Goal: Information Seeking & Learning: Check status

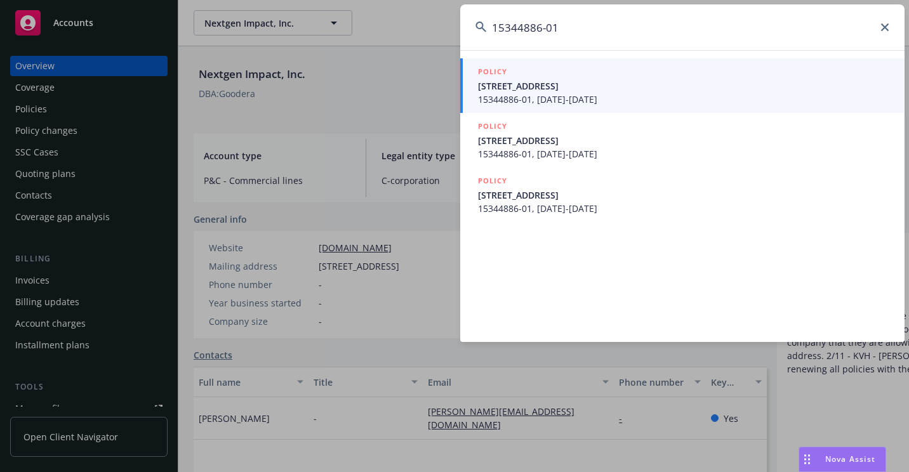
type input "15344886-01"
click at [529, 95] on span "15344886-01, [DATE]-[DATE]" at bounding box center [683, 99] width 411 height 13
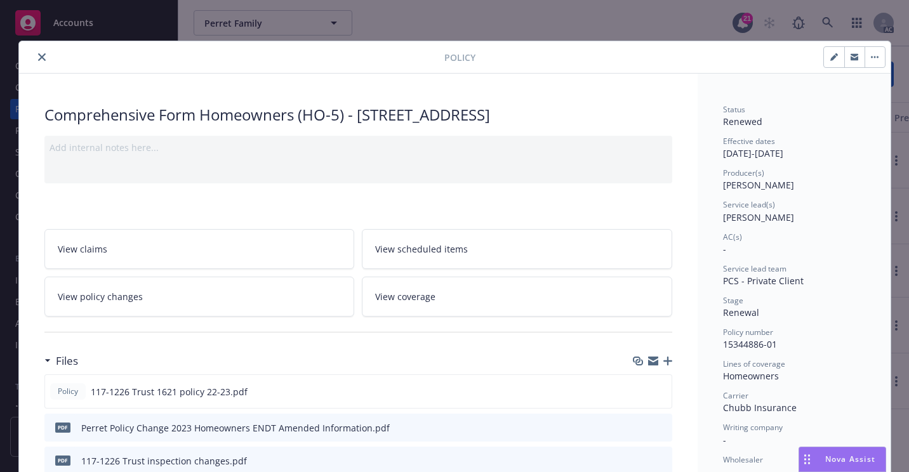
click at [34, 58] on button "close" at bounding box center [41, 56] width 15 height 15
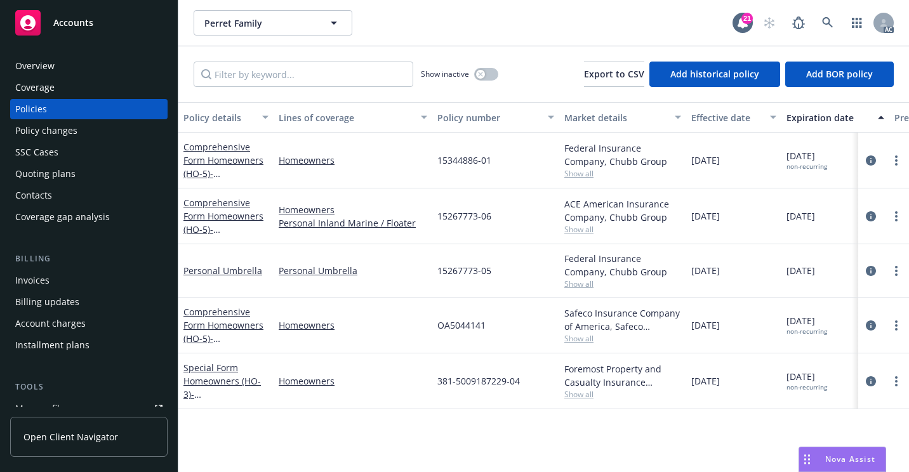
click at [36, 60] on div "Overview" at bounding box center [34, 66] width 39 height 20
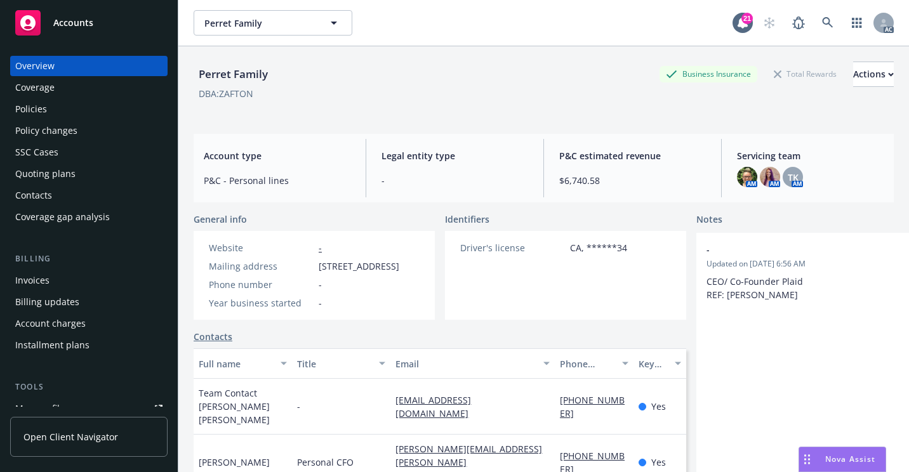
click at [41, 108] on div "Policies" at bounding box center [31, 109] width 32 height 20
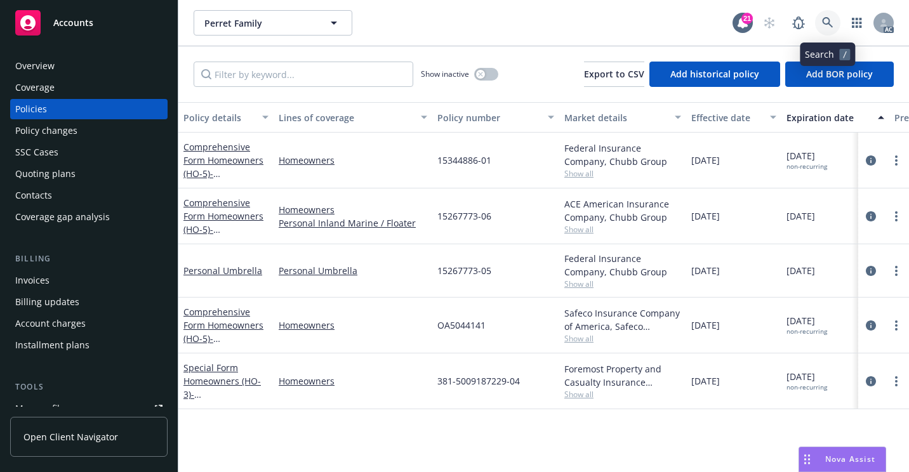
click at [826, 16] on link at bounding box center [827, 22] width 25 height 25
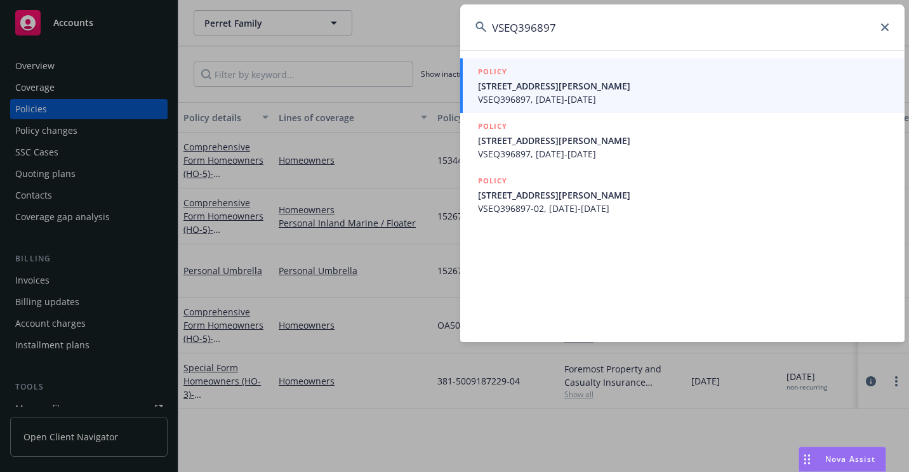
type input "VSEQ396897"
click at [530, 89] on span "[STREET_ADDRESS][PERSON_NAME]" at bounding box center [683, 85] width 411 height 13
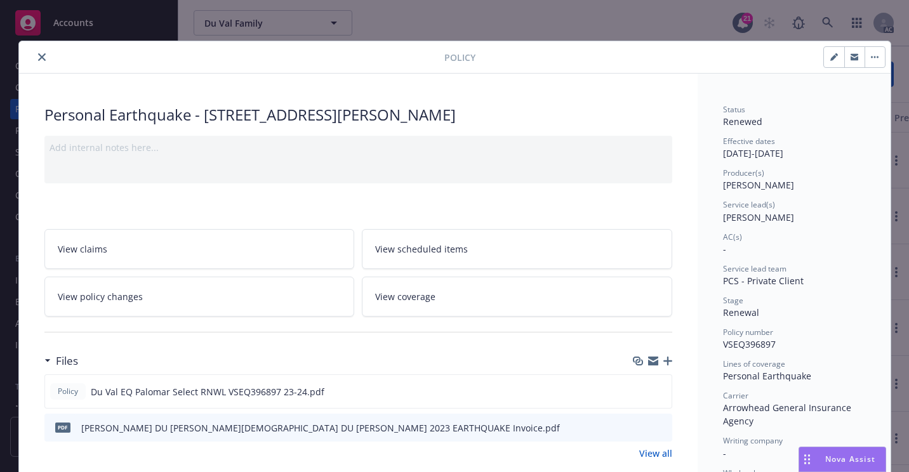
click at [41, 59] on button "close" at bounding box center [41, 56] width 15 height 15
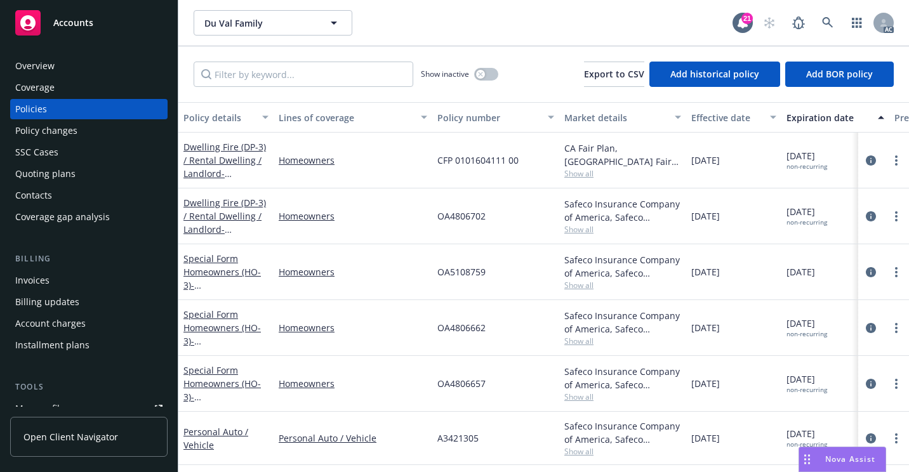
click at [56, 63] on div "Overview" at bounding box center [88, 66] width 147 height 20
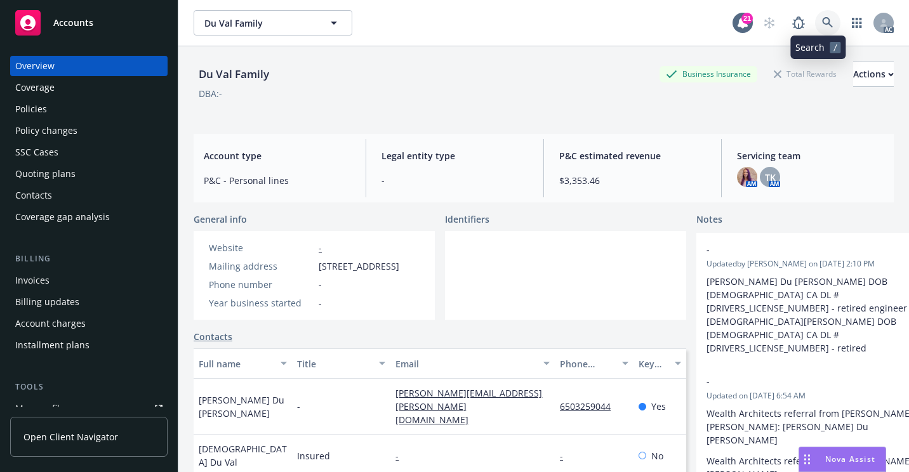
click at [815, 21] on link at bounding box center [827, 22] width 25 height 25
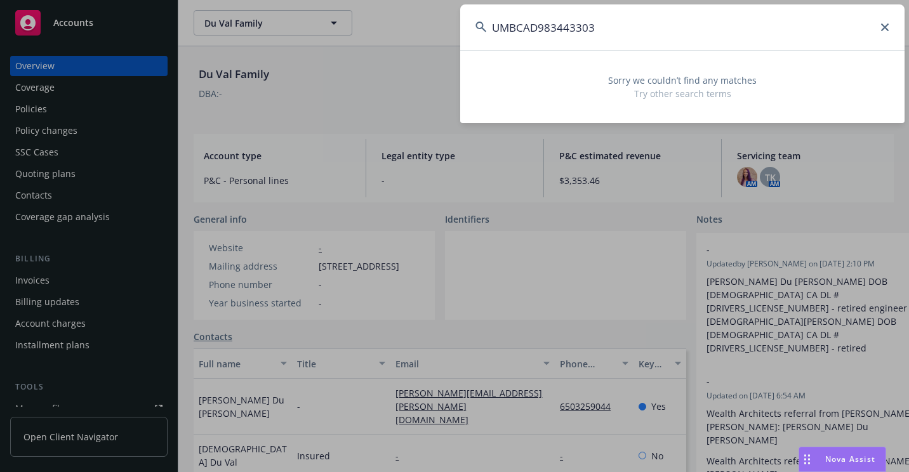
drag, startPoint x: 689, startPoint y: 29, endPoint x: 491, endPoint y: 56, distance: 199.9
click at [491, 56] on div "UMBCAD983443303 Sorry we couldn’t find any matches Try other search terms" at bounding box center [682, 63] width 444 height 119
paste input "7204UP01287"
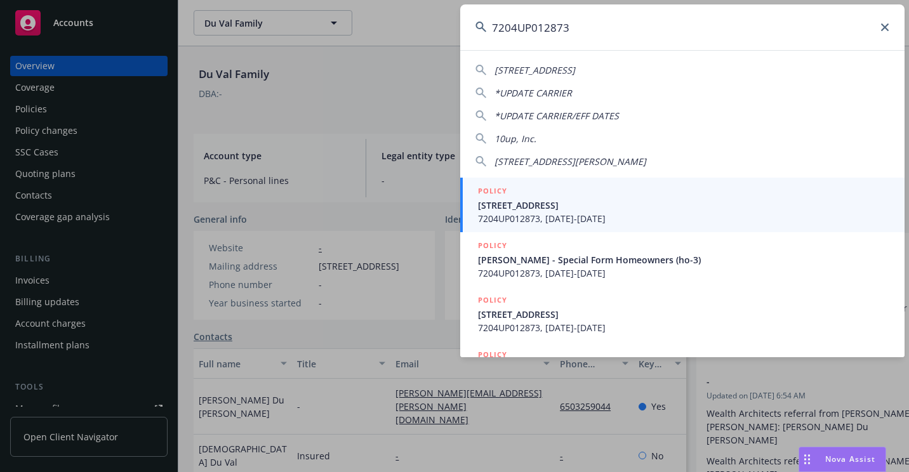
type input "7204UP012873"
drag, startPoint x: 488, startPoint y: 195, endPoint x: 470, endPoint y: 221, distance: 32.0
click at [488, 197] on h5 "POLICY" at bounding box center [492, 191] width 29 height 13
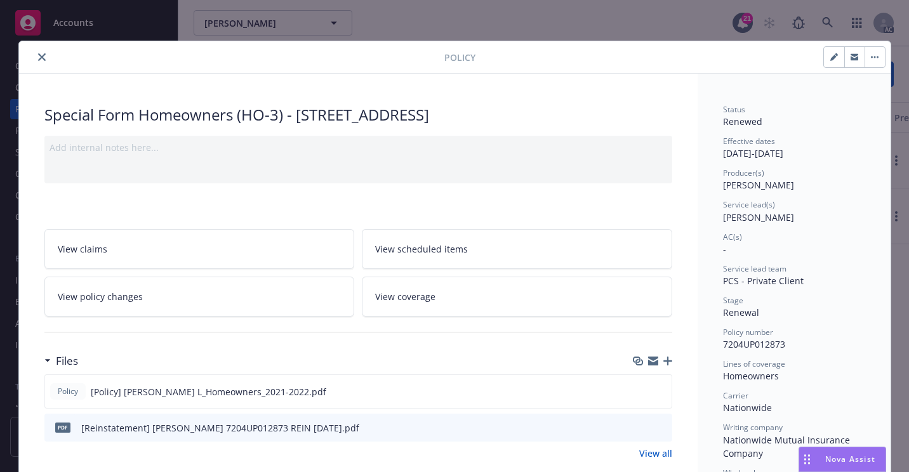
click at [38, 57] on icon "close" at bounding box center [42, 57] width 8 height 8
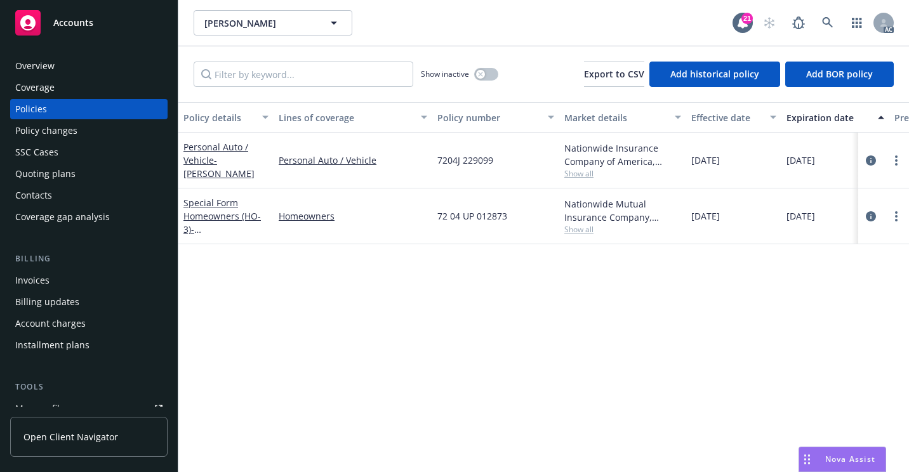
click at [101, 64] on div "Overview" at bounding box center [88, 66] width 147 height 20
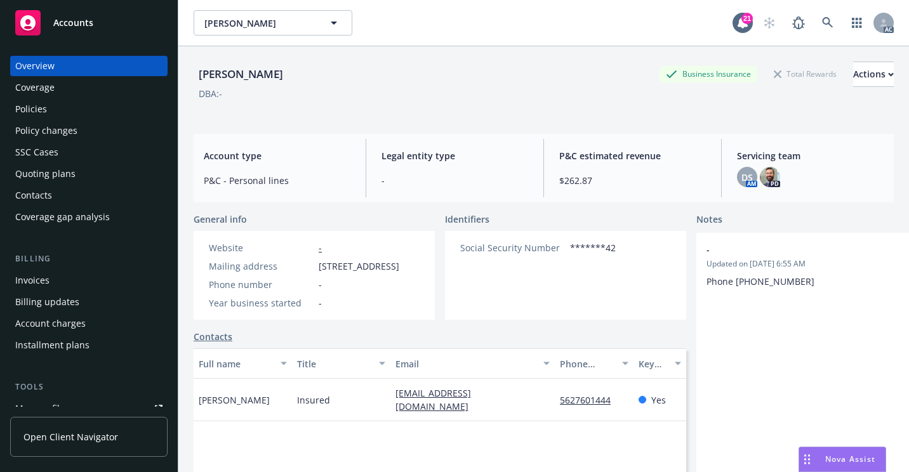
click at [41, 109] on div "Policies" at bounding box center [31, 109] width 32 height 20
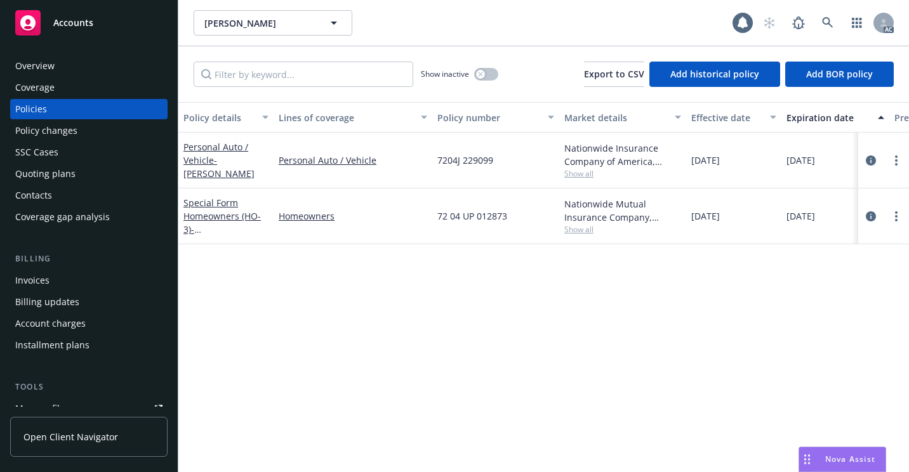
click at [38, 55] on div "Overview Coverage Policies Policy changes SSC Cases Quoting plans Contacts Cove…" at bounding box center [89, 256] width 178 height 431
click at [43, 60] on div "Overview" at bounding box center [34, 66] width 39 height 20
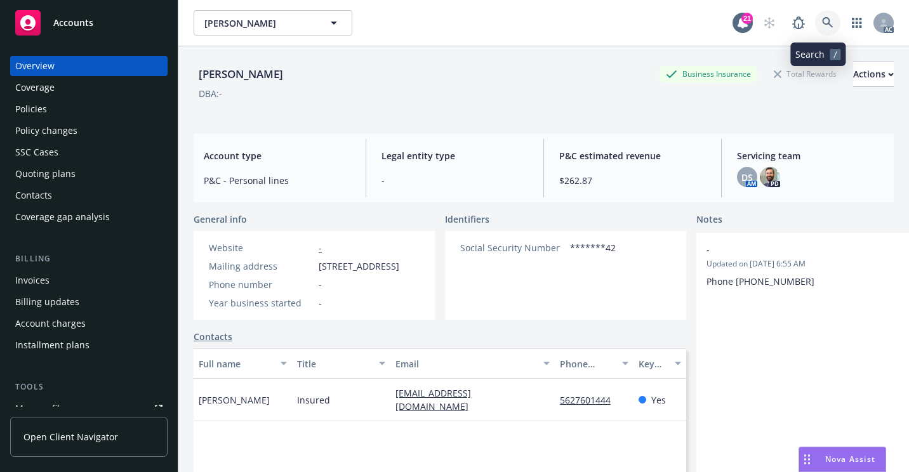
click at [817, 16] on link at bounding box center [827, 22] width 25 height 25
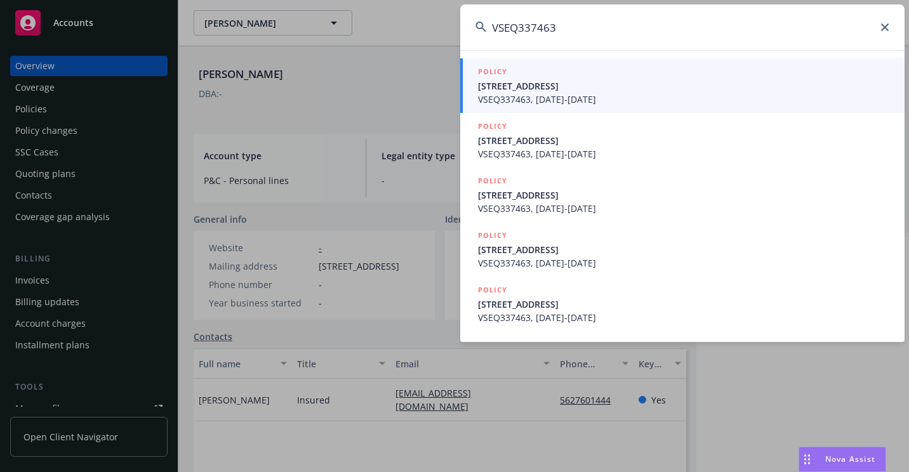
type input "VSEQ337463"
click at [519, 91] on span "[STREET_ADDRESS]" at bounding box center [683, 85] width 411 height 13
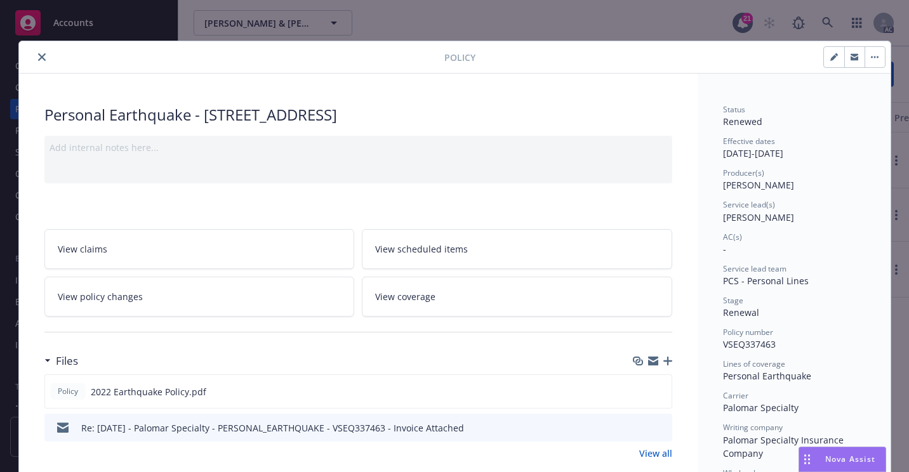
click at [38, 58] on icon "close" at bounding box center [42, 57] width 8 height 8
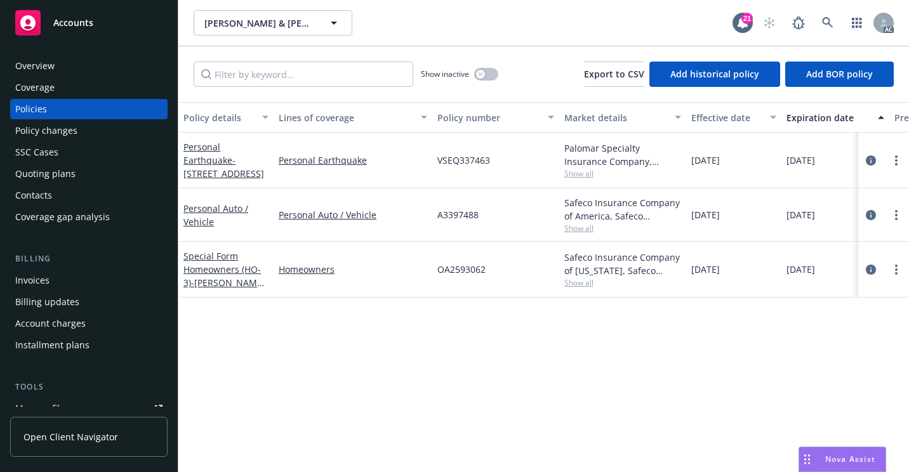
click at [68, 59] on div "Overview" at bounding box center [88, 66] width 147 height 20
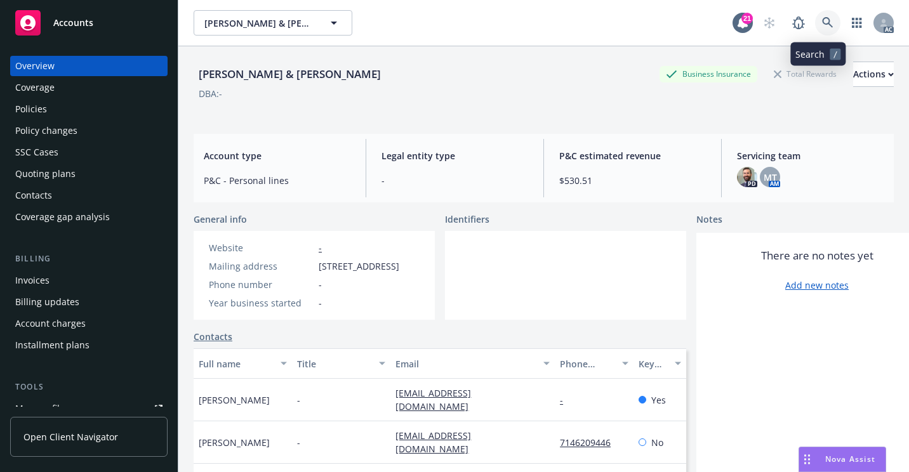
click at [815, 21] on link at bounding box center [827, 22] width 25 height 25
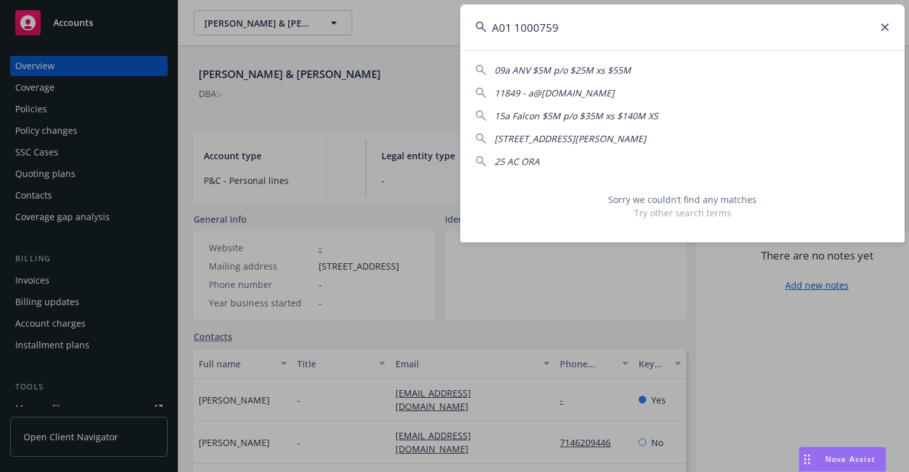
drag, startPoint x: 634, startPoint y: 28, endPoint x: 417, endPoint y: 51, distance: 218.3
click at [413, 54] on div "A01 1000759 09a ANV $5M p/o $25M xs $55M 11849 - a@[DOMAIN_NAME] 15a Falcon $5M…" at bounding box center [454, 236] width 909 height 472
paste input "42115001442116"
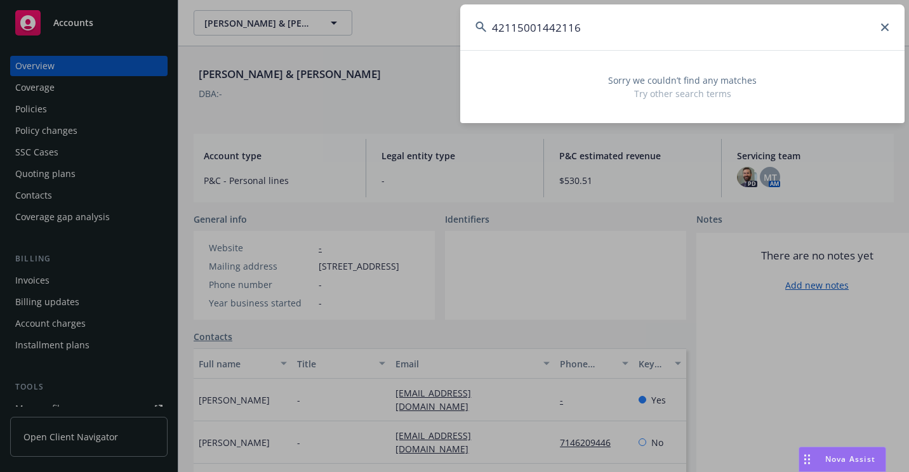
drag, startPoint x: 740, startPoint y: 21, endPoint x: 497, endPoint y: 37, distance: 242.9
click at [497, 37] on input "42115001442116" at bounding box center [682, 27] width 444 height 46
drag, startPoint x: 533, startPoint y: 72, endPoint x: 544, endPoint y: 63, distance: 14.0
click at [534, 72] on div "Sorry we couldn’t find any matches Try other search terms" at bounding box center [682, 86] width 444 height 57
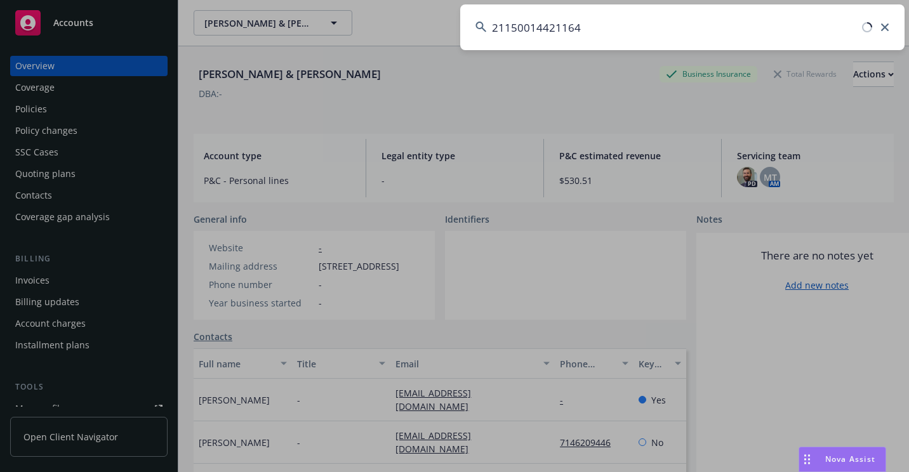
drag, startPoint x: 599, startPoint y: 27, endPoint x: 455, endPoint y: 43, distance: 144.9
click at [455, 43] on div "21150014421164" at bounding box center [454, 236] width 909 height 472
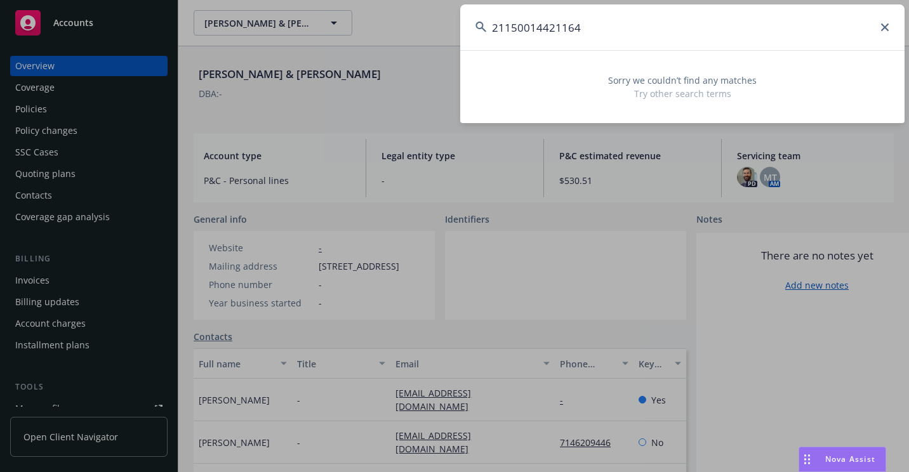
paste input "[PERSON_NAME]"
drag, startPoint x: 721, startPoint y: 35, endPoint x: 438, endPoint y: 35, distance: 282.4
click at [438, 35] on div "[PERSON_NAME] STAGLIK Sorry we couldn’t find any matches Try other search terms" at bounding box center [454, 236] width 909 height 472
paste input "OA4661943"
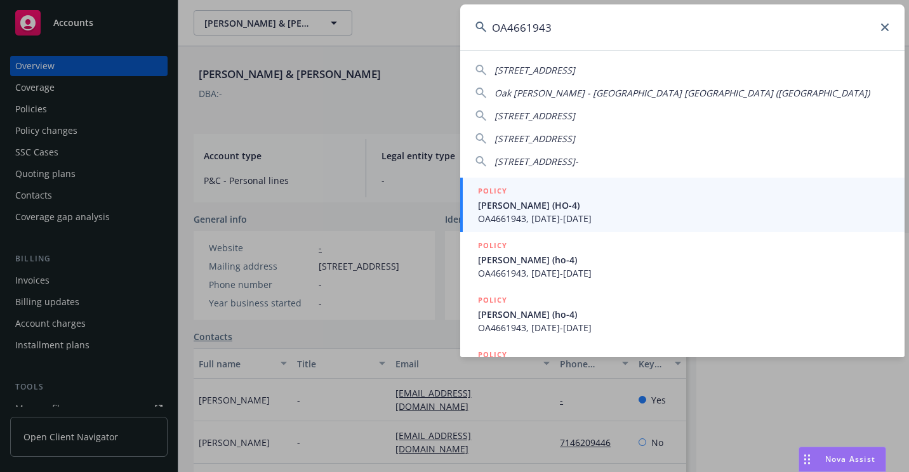
type input "OA4661943"
click at [505, 206] on span "[PERSON_NAME] (HO-4)" at bounding box center [683, 205] width 411 height 13
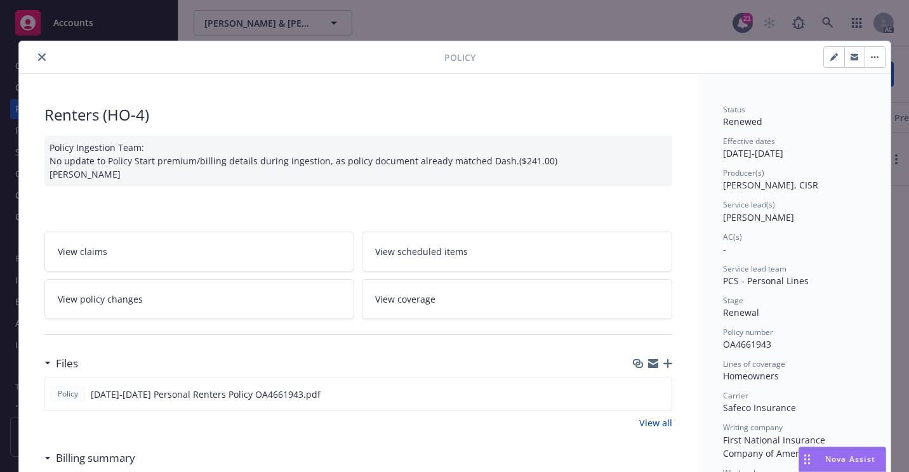
click at [38, 58] on icon "close" at bounding box center [42, 57] width 8 height 8
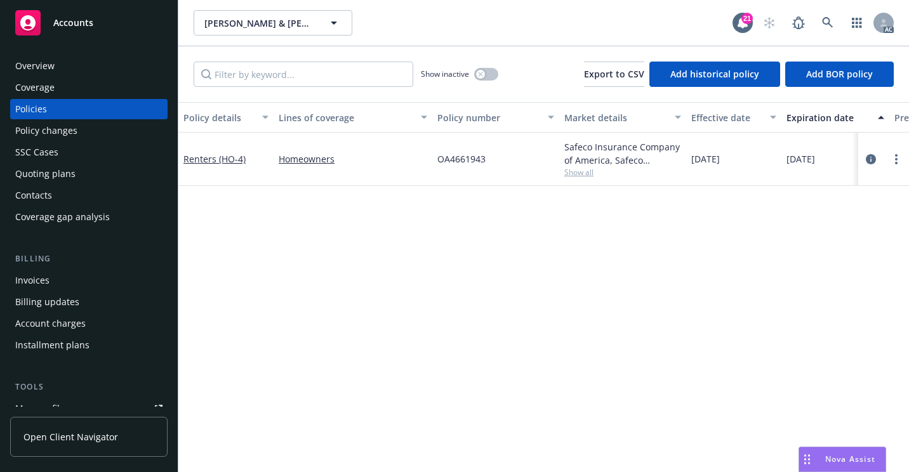
click at [85, 71] on div "Overview" at bounding box center [88, 66] width 147 height 20
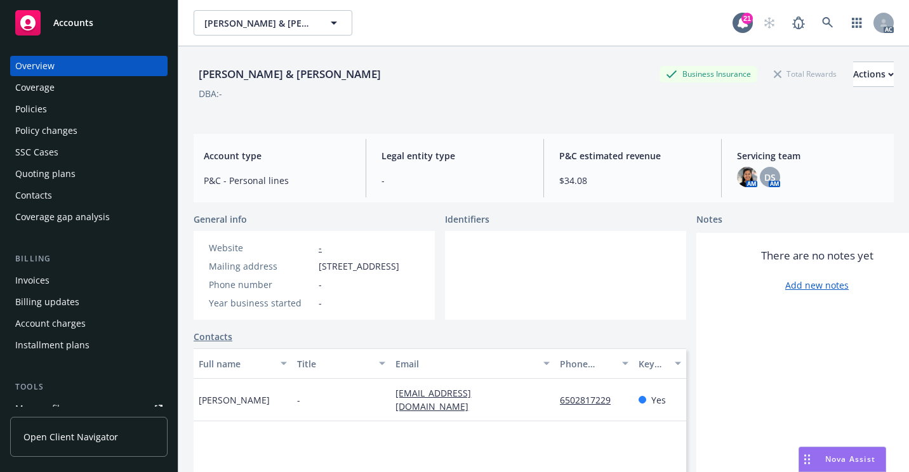
click at [88, 105] on div "Policies" at bounding box center [88, 109] width 147 height 20
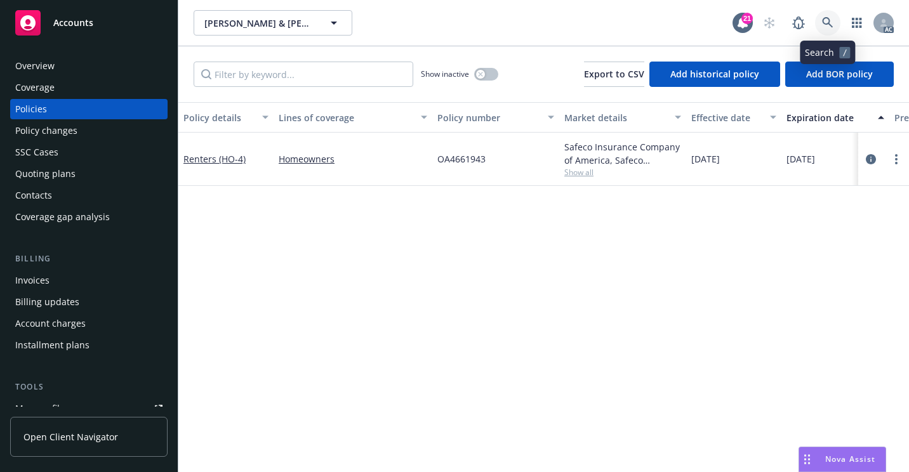
click at [820, 28] on link at bounding box center [827, 22] width 25 height 25
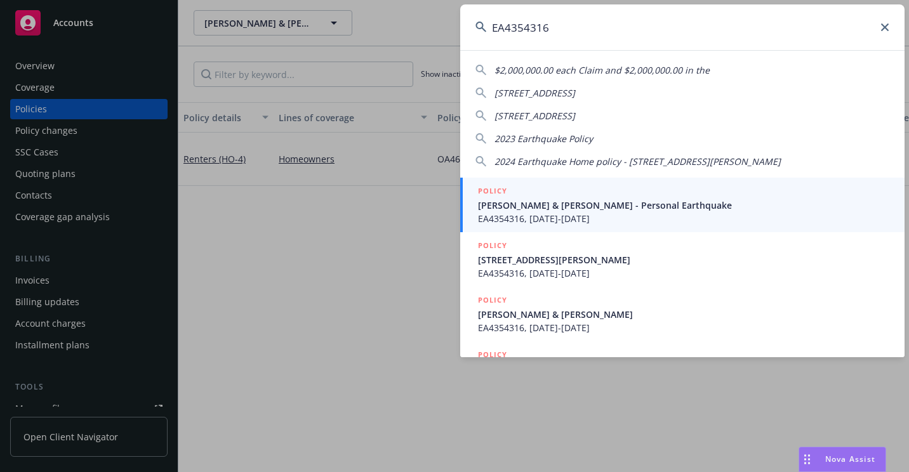
type input "EA4354316"
click at [492, 199] on span "[PERSON_NAME] & [PERSON_NAME] - Personal Earthquake" at bounding box center [683, 205] width 411 height 13
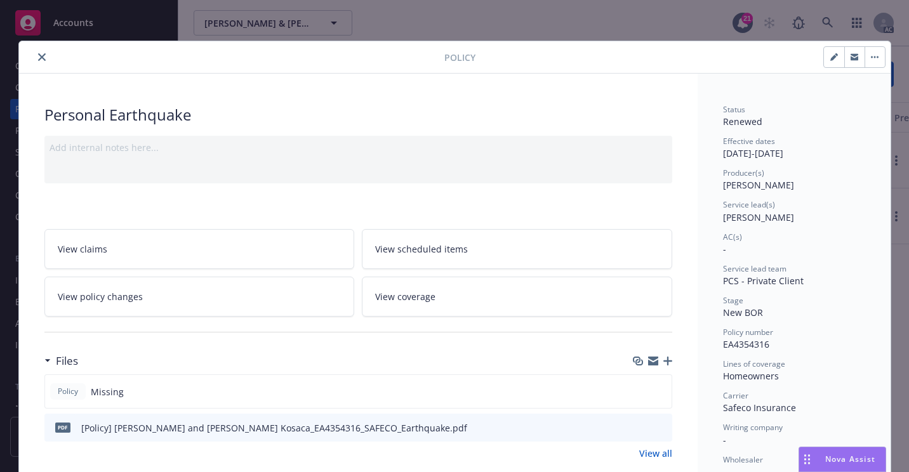
click at [38, 55] on icon "close" at bounding box center [42, 57] width 8 height 8
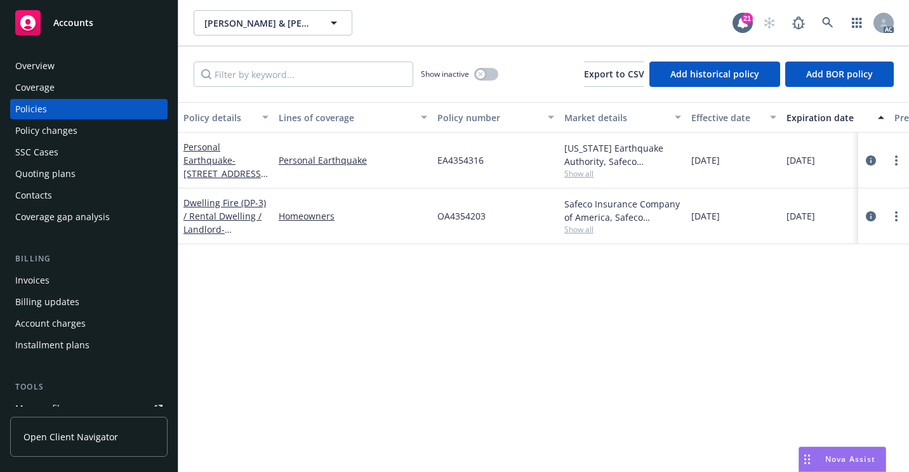
click at [43, 61] on div "Overview" at bounding box center [34, 66] width 39 height 20
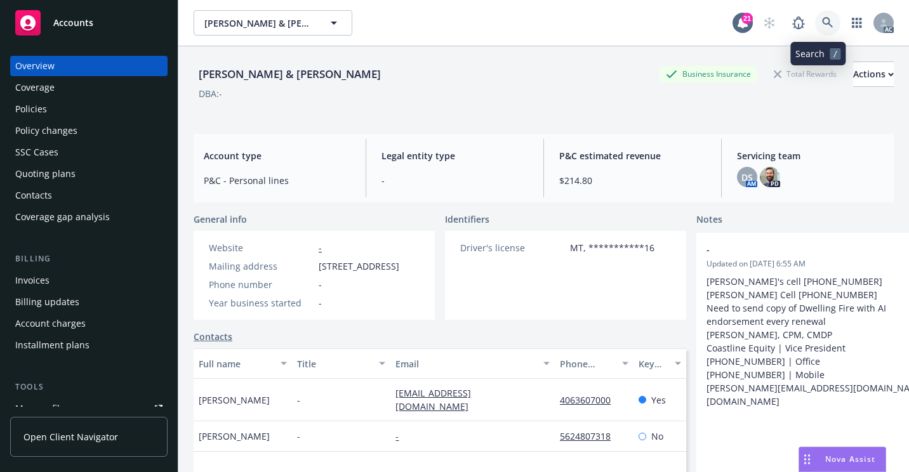
click at [822, 25] on icon at bounding box center [827, 22] width 11 height 11
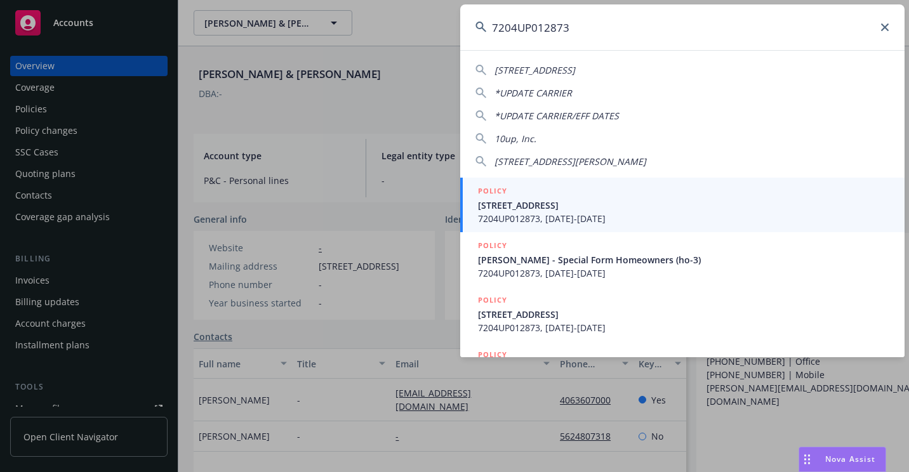
type input "7204UP012873"
click at [505, 204] on span "[STREET_ADDRESS]" at bounding box center [683, 205] width 411 height 13
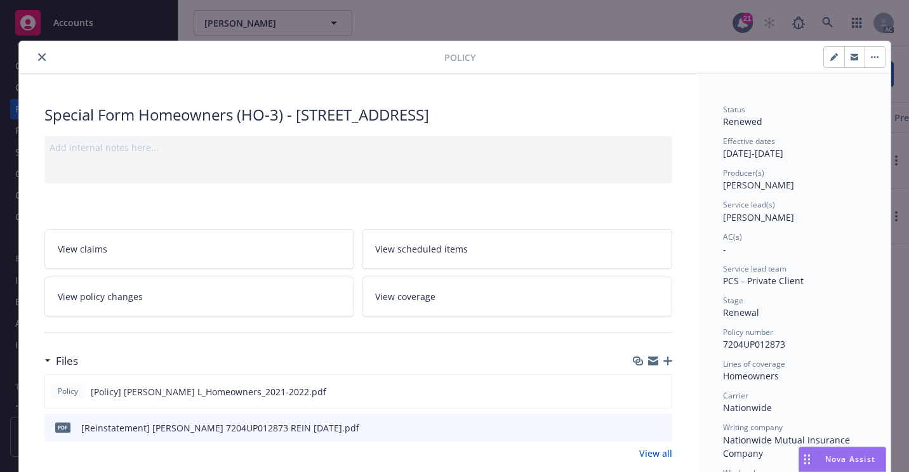
click at [37, 65] on div "Policy" at bounding box center [454, 57] width 871 height 32
click at [38, 62] on button "close" at bounding box center [41, 56] width 15 height 15
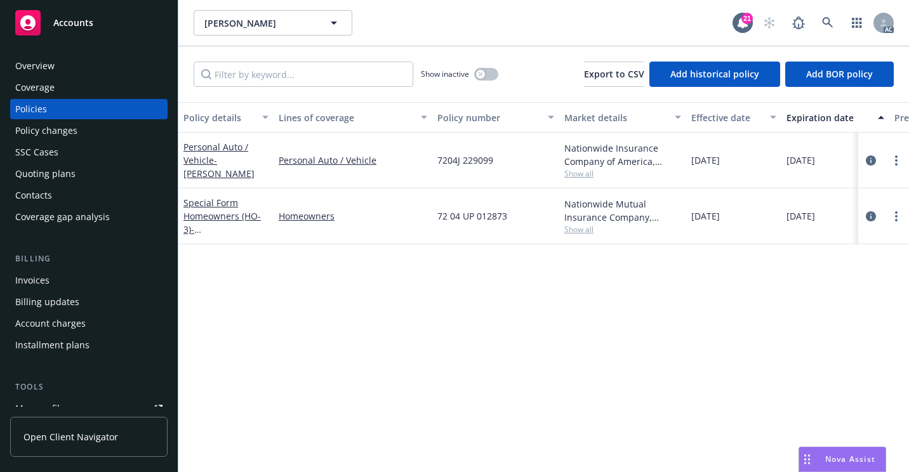
click at [82, 68] on div "Overview" at bounding box center [88, 66] width 147 height 20
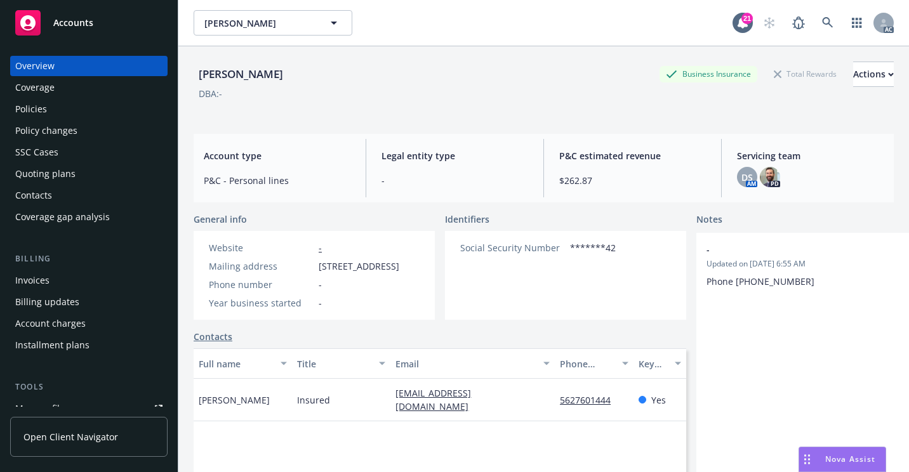
click at [84, 109] on div "Policies" at bounding box center [88, 109] width 147 height 20
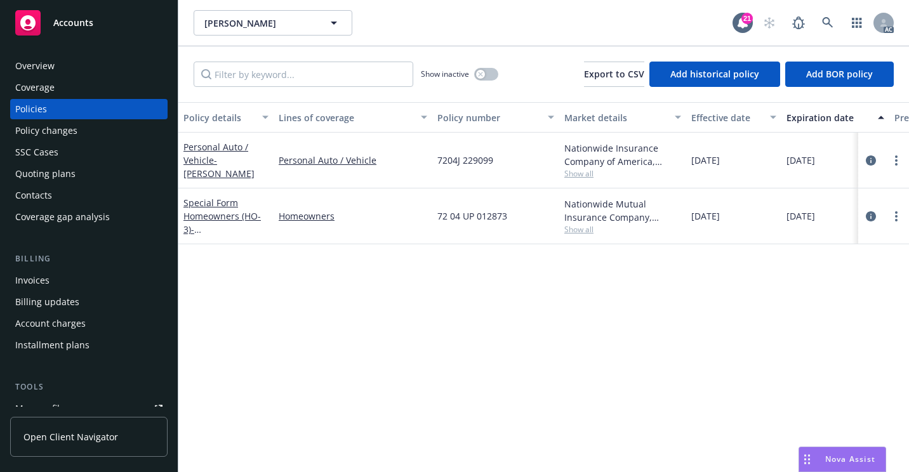
click at [67, 67] on div "Overview" at bounding box center [88, 66] width 147 height 20
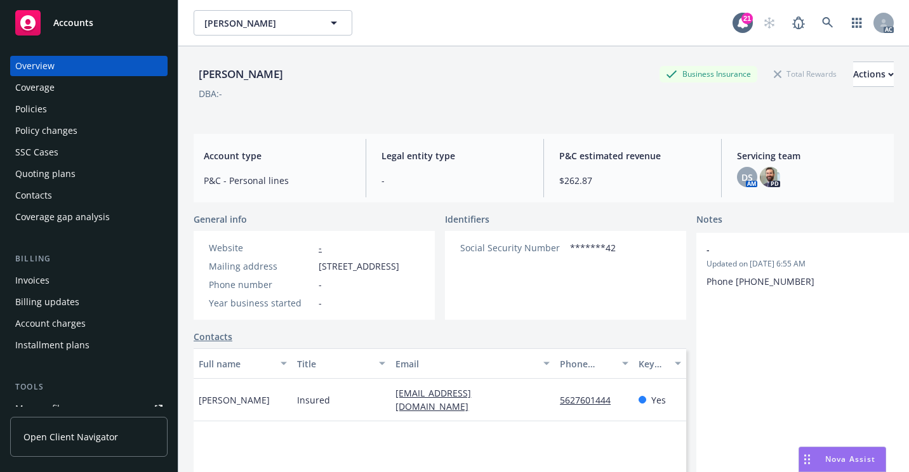
click at [58, 109] on div "Policies" at bounding box center [88, 109] width 147 height 20
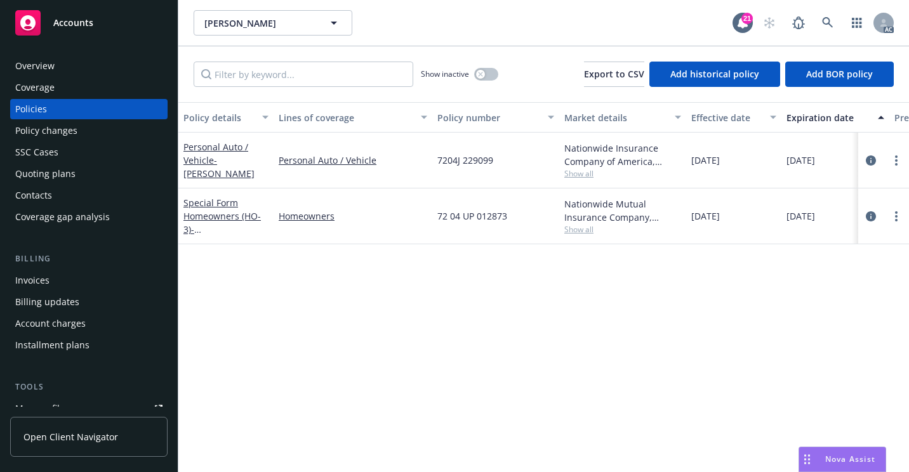
click at [570, 228] on span "Show all" at bounding box center [622, 229] width 117 height 11
